Goal: Check status: Check status

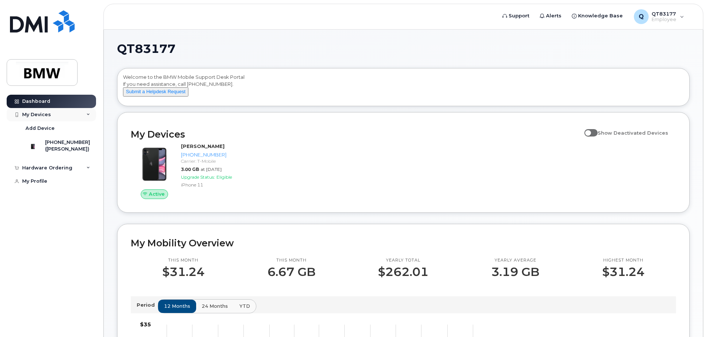
click at [74, 113] on div "My Devices" at bounding box center [51, 114] width 89 height 13
click at [58, 129] on div "Hardware Ordering" at bounding box center [47, 128] width 50 height 6
click at [48, 142] on div "My Orders" at bounding box center [38, 141] width 27 height 7
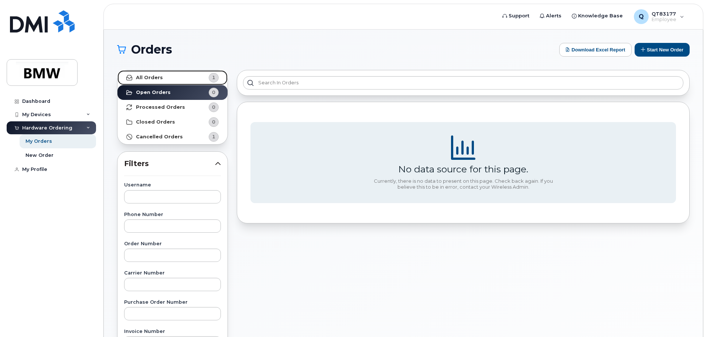
click at [180, 78] on link "All Orders 1" at bounding box center [172, 77] width 110 height 15
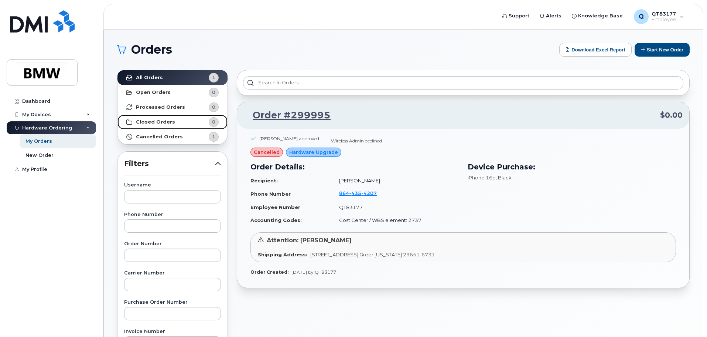
click at [182, 121] on link "Closed Orders 0" at bounding box center [172, 122] width 110 height 15
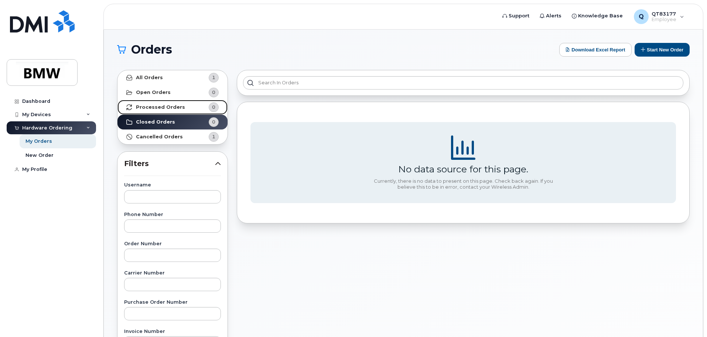
click at [175, 106] on strong "Processed Orders" at bounding box center [160, 107] width 49 height 6
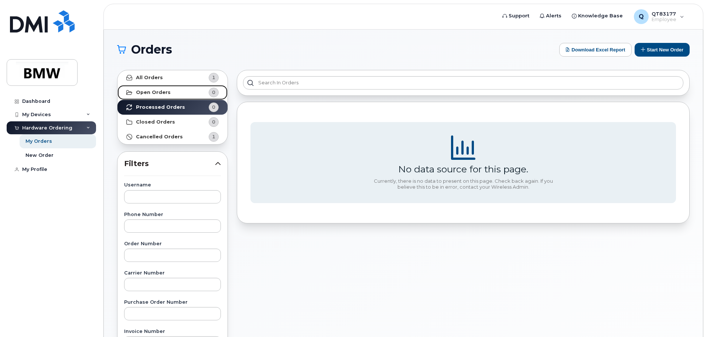
click at [165, 93] on strong "Open Orders" at bounding box center [153, 92] width 35 height 6
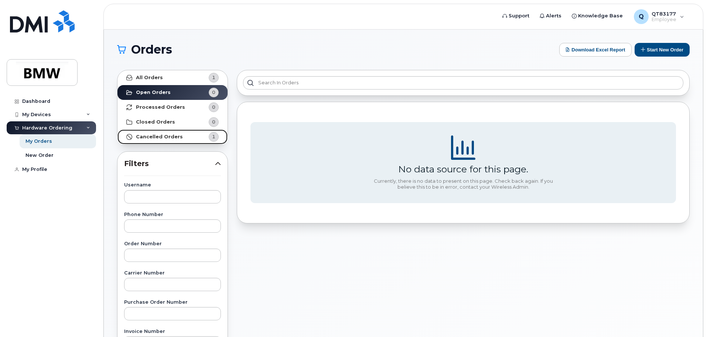
click at [167, 137] on strong "Cancelled Orders" at bounding box center [159, 137] width 47 height 6
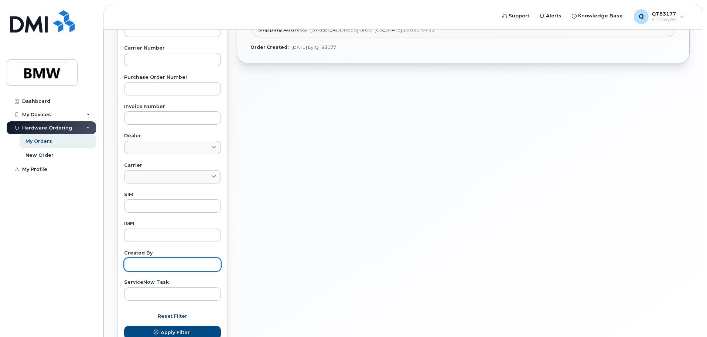
scroll to position [280, 0]
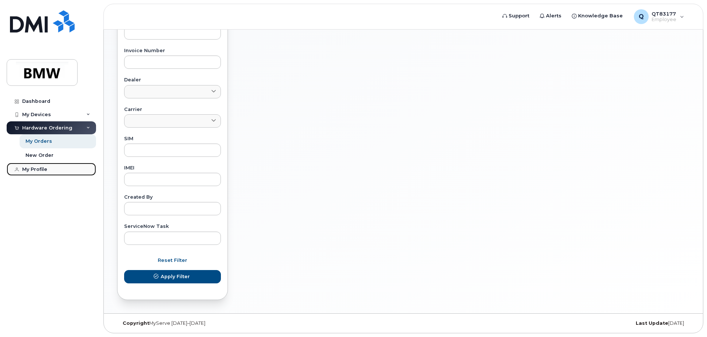
click at [44, 169] on div "My Profile" at bounding box center [34, 169] width 25 height 6
